Goal: Find specific page/section: Find specific page/section

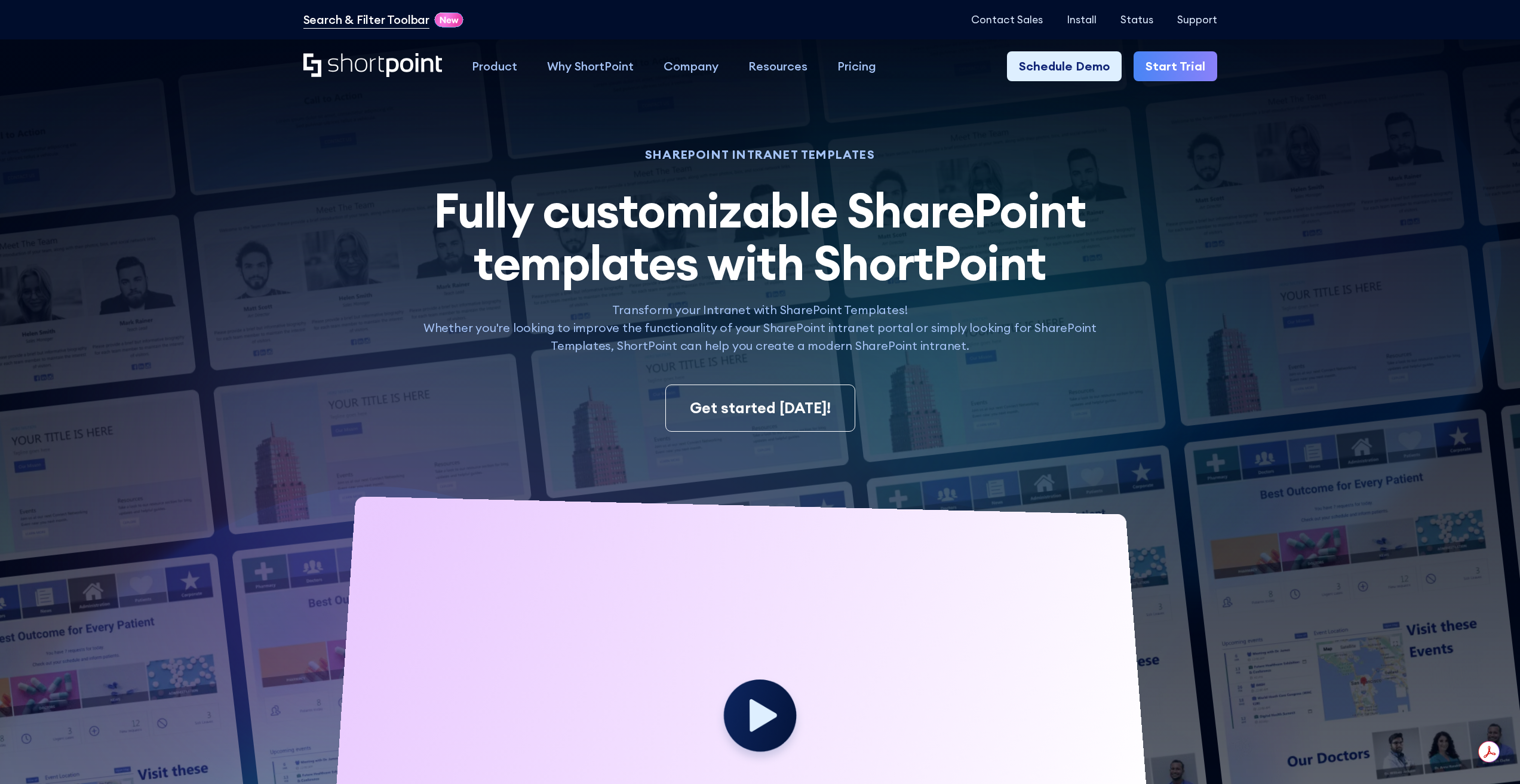
click at [376, 23] on link "Search & Filter Toolbar" at bounding box center [366, 19] width 126 height 18
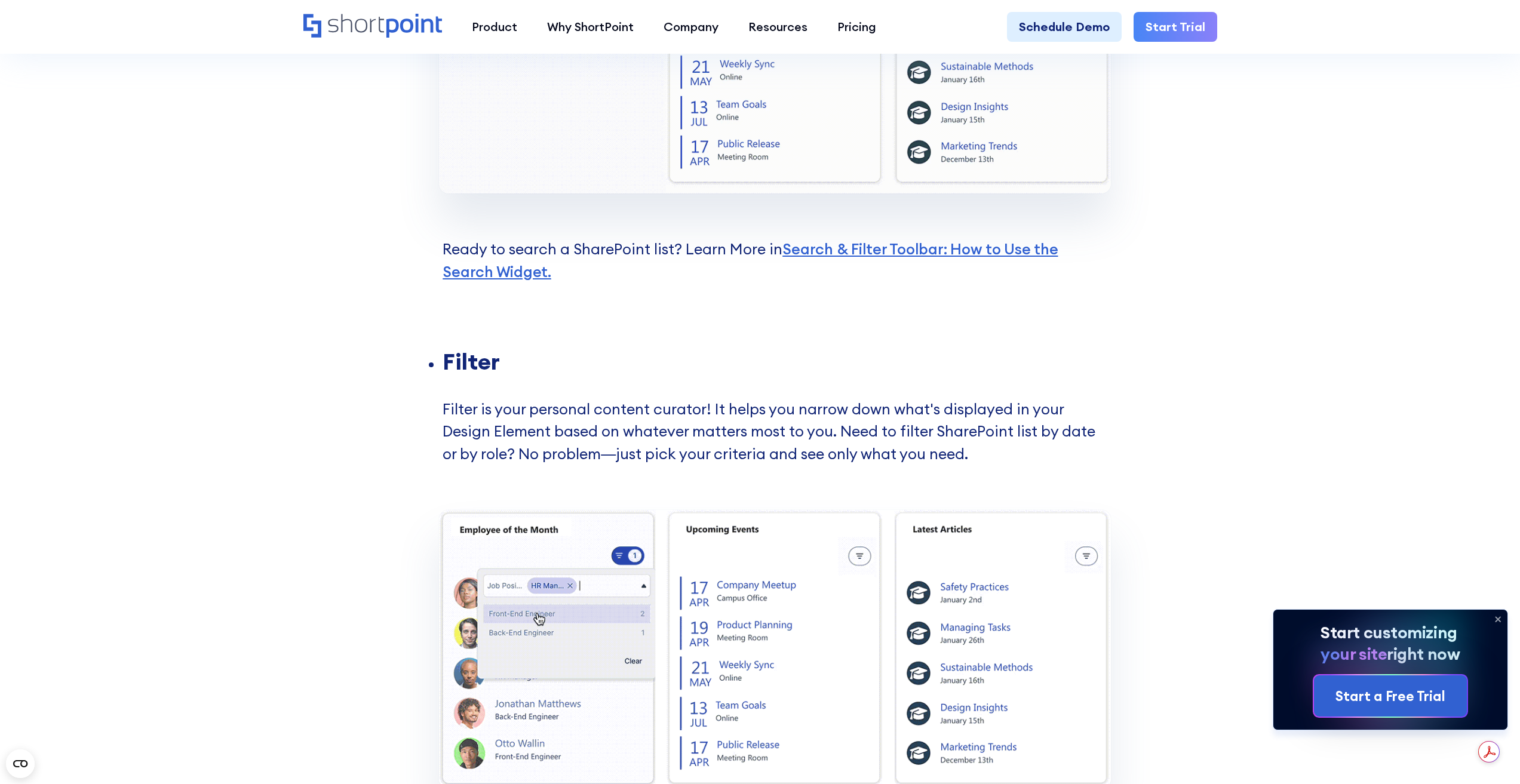
scroll to position [2030, 0]
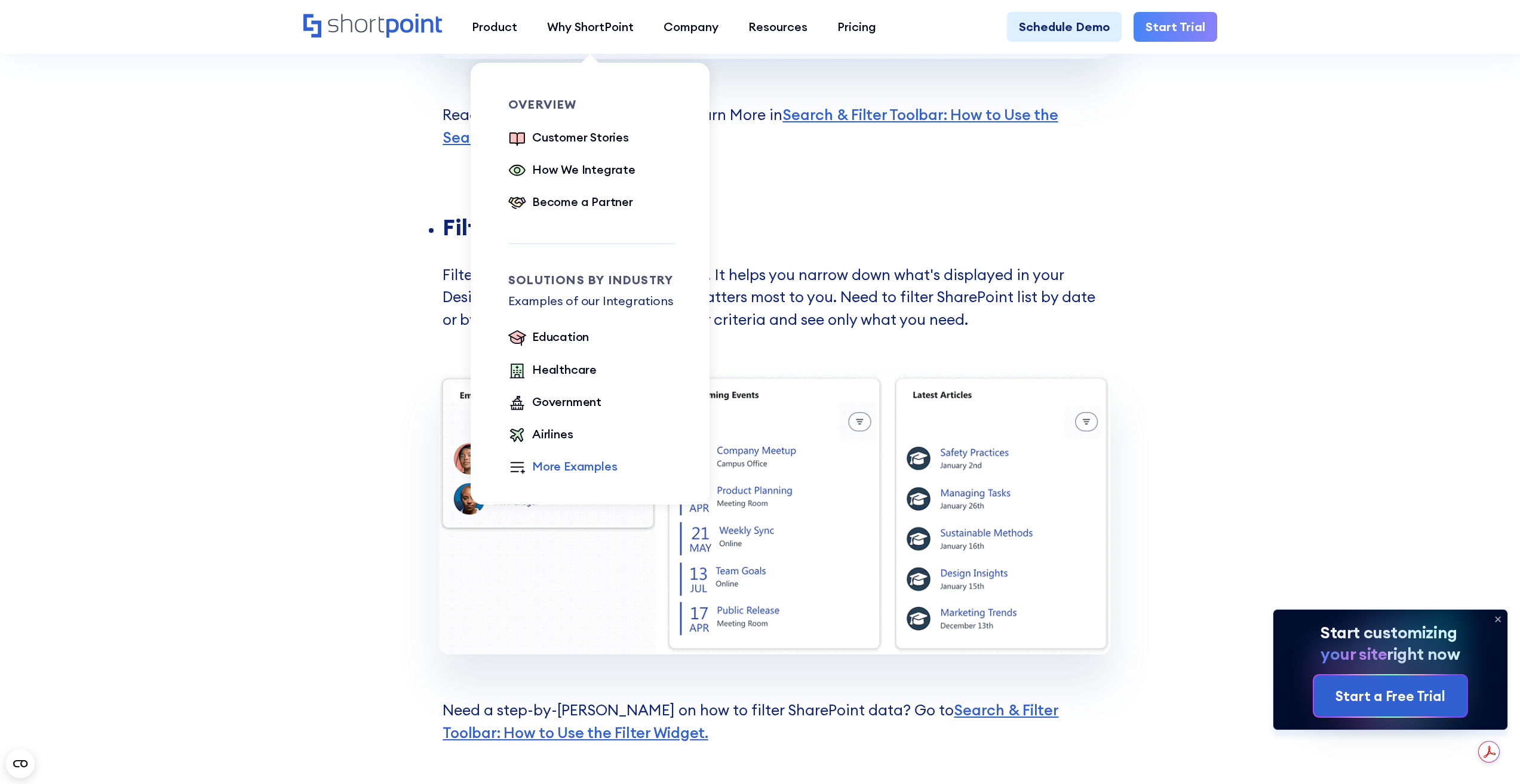
click at [581, 477] on div "More Examples" at bounding box center [574, 468] width 85 height 21
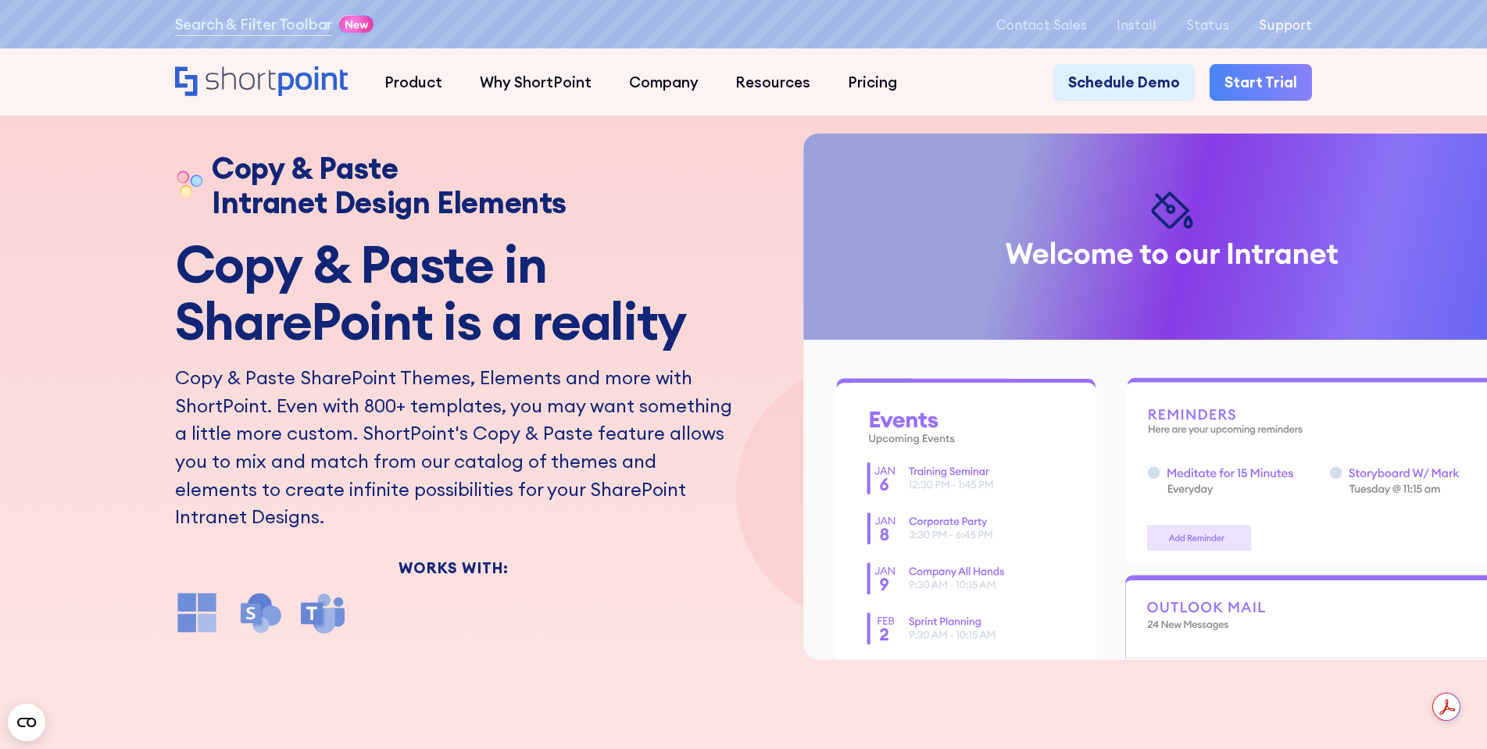
click at [1284, 32] on p "Support" at bounding box center [1285, 24] width 53 height 15
